Goal: Information Seeking & Learning: Find specific fact

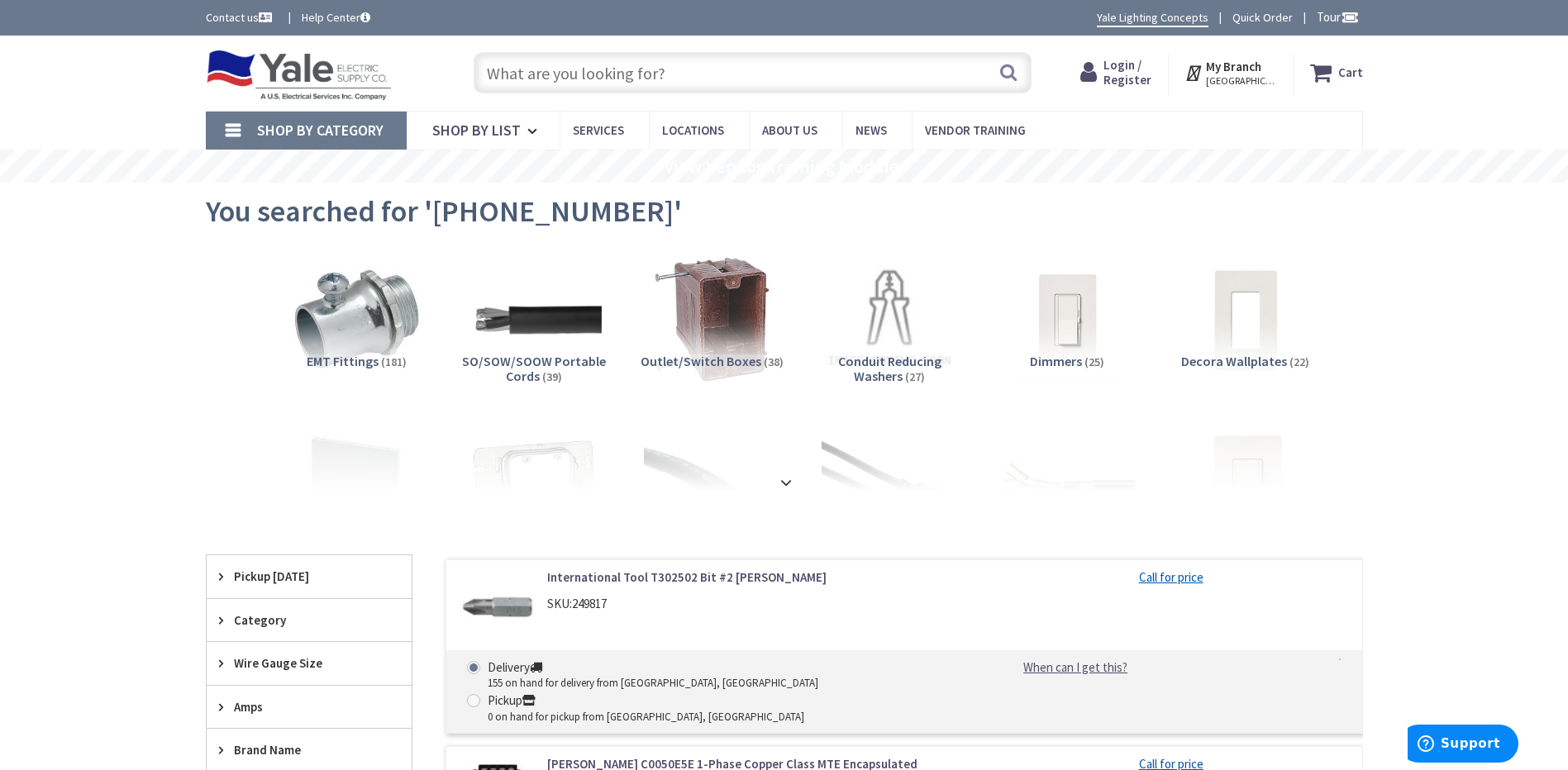
click at [661, 70] on input "text" at bounding box center [753, 73] width 558 height 42
paste input "Duraclad HCF MC-AP Type MC All Purpose Health Care Facility"
type input "Duraclad HCF MC-AP Type MC All Purpose Health Care Facility"
